Goal: Task Accomplishment & Management: Manage account settings

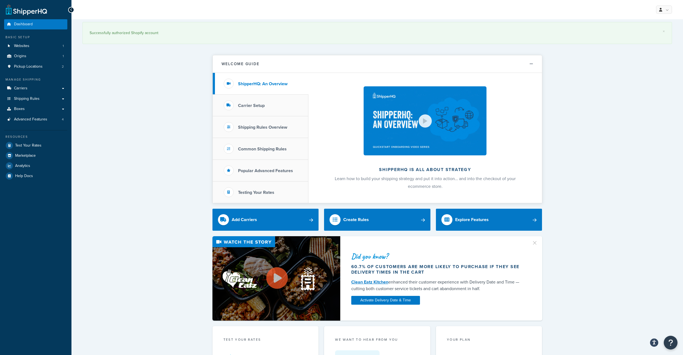
click at [166, 138] on div "× Successfully authorized Shopify account Welcome Guide ShipperHQ: An Overview …" at bounding box center [376, 353] width 611 height 668
click at [21, 91] on span "Carriers" at bounding box center [20, 88] width 13 height 5
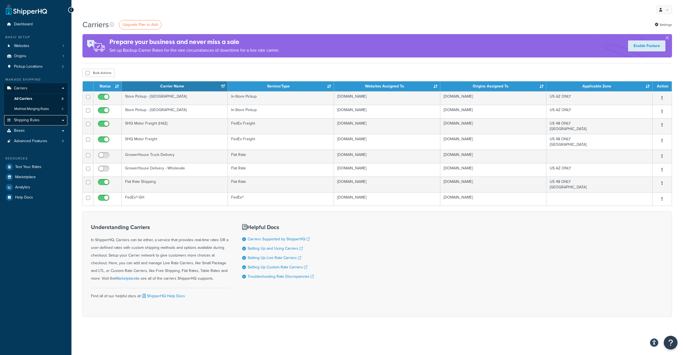
click at [24, 123] on span "Shipping Rules" at bounding box center [27, 120] width 26 height 5
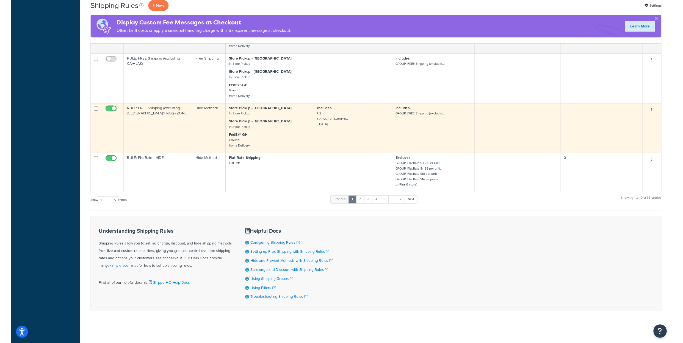
scroll to position [435, 0]
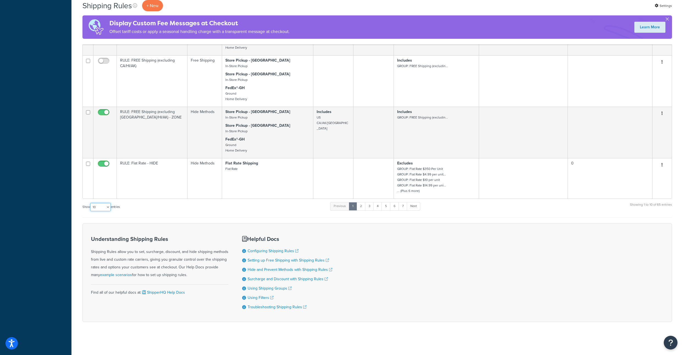
select select "100"
click option "100" at bounding box center [0, 0] width 0 height 0
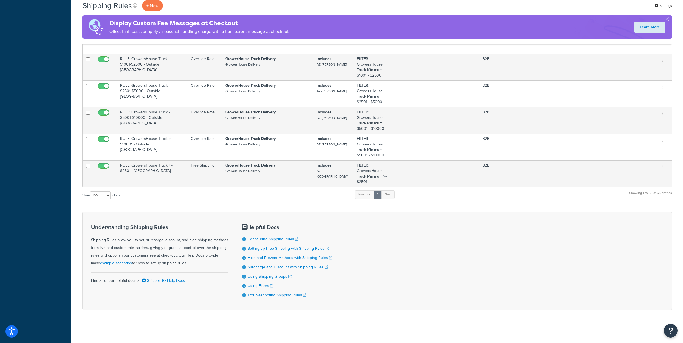
scroll to position [1958, 0]
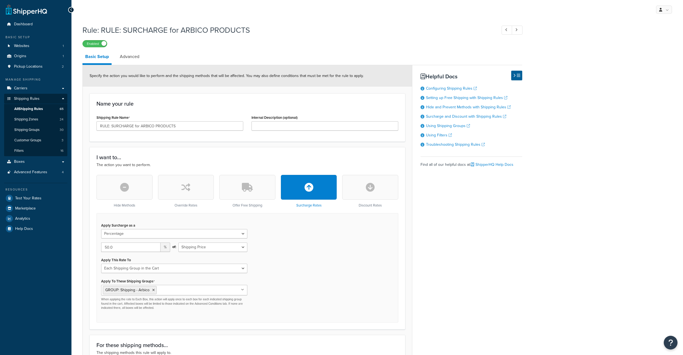
select select "PERCENTAGE"
select select "SHIPPING_GROUP"
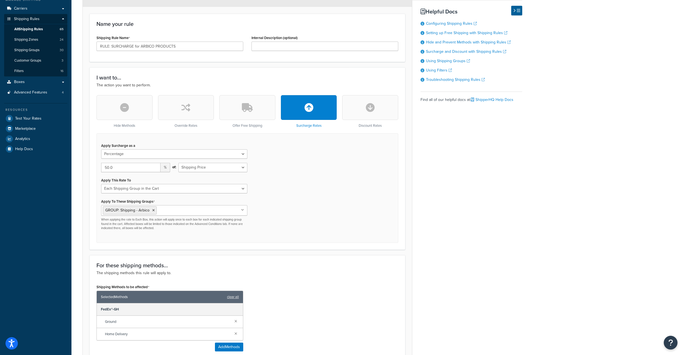
scroll to position [27, 0]
